Goal: Find specific page/section: Find specific page/section

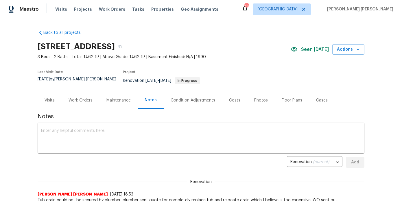
scroll to position [34, 0]
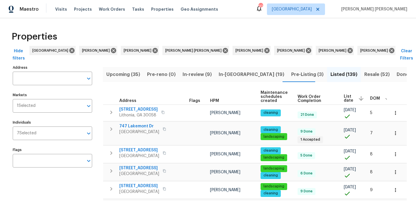
scroll to position [0, 2]
